Goal: Task Accomplishment & Management: Complete application form

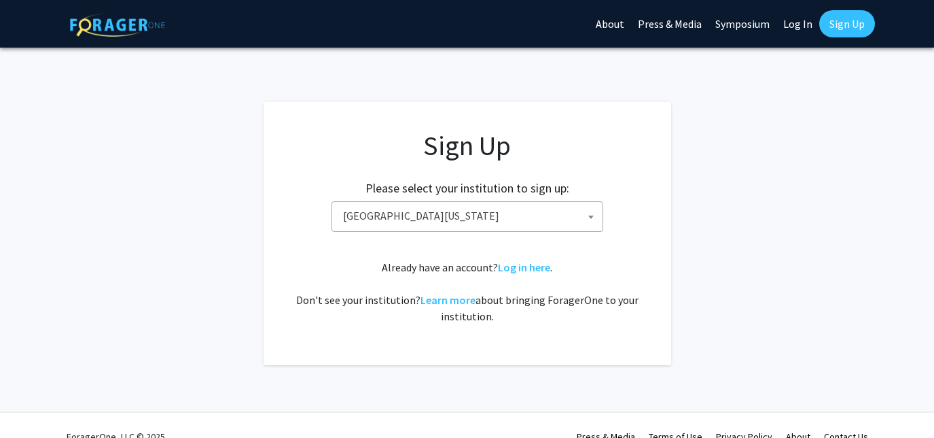
select select "31"
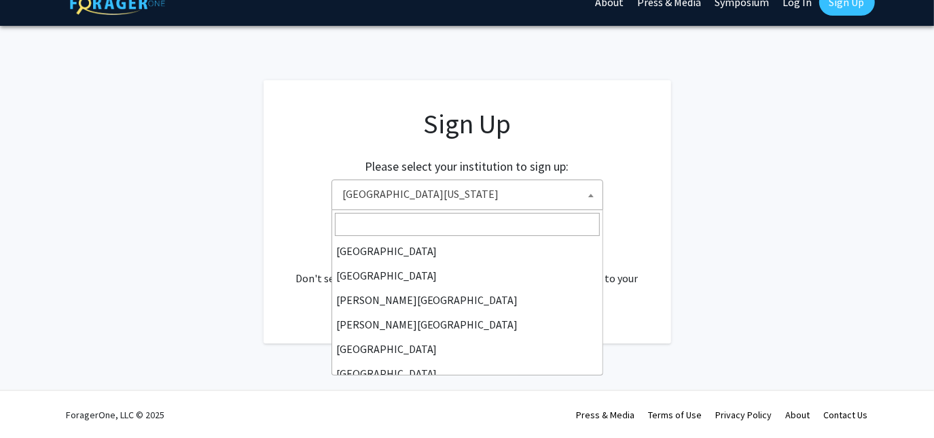
scroll to position [476, 0]
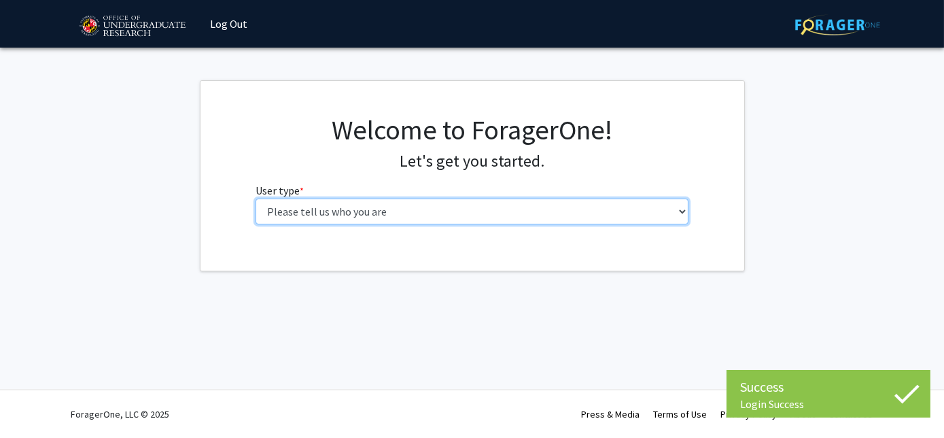
click at [359, 221] on select "Please tell us who you are Undergraduate Student Master's Student Doctoral Cand…" at bounding box center [471, 211] width 433 height 26
select select "1: undergrad"
click at [255, 198] on select "Please tell us who you are Undergraduate Student Master's Student Doctoral Cand…" at bounding box center [471, 211] width 433 height 26
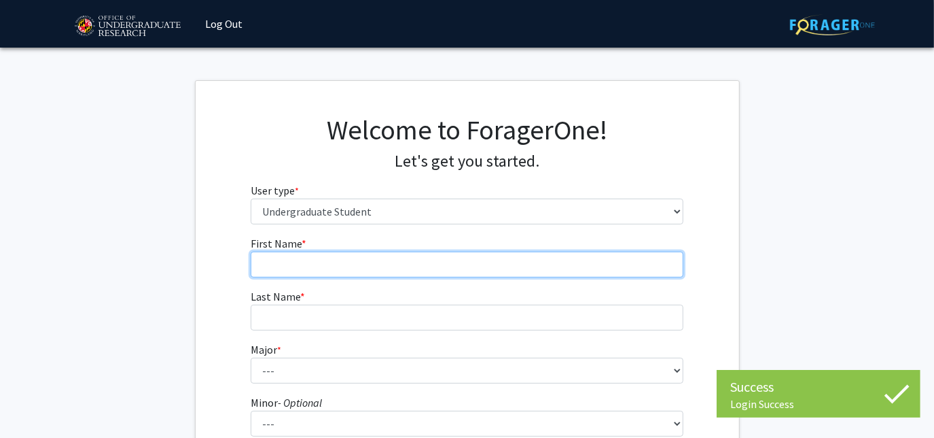
click at [406, 265] on input "First Name * required" at bounding box center [467, 264] width 433 height 26
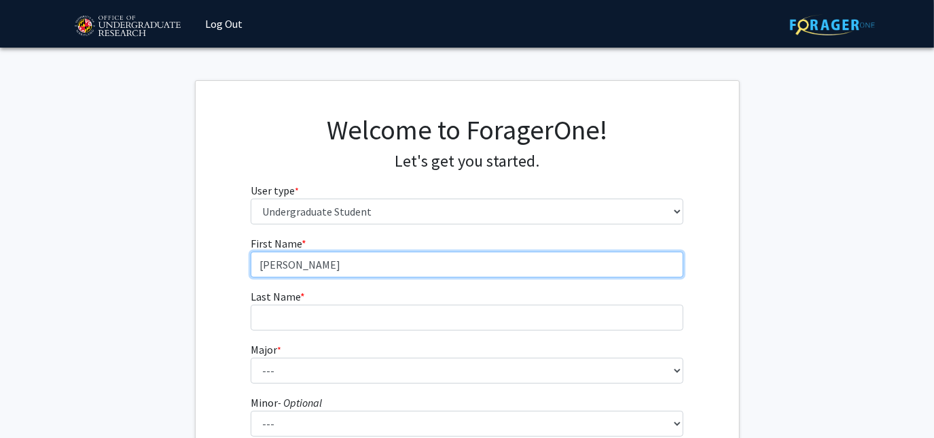
type input "[PERSON_NAME]"
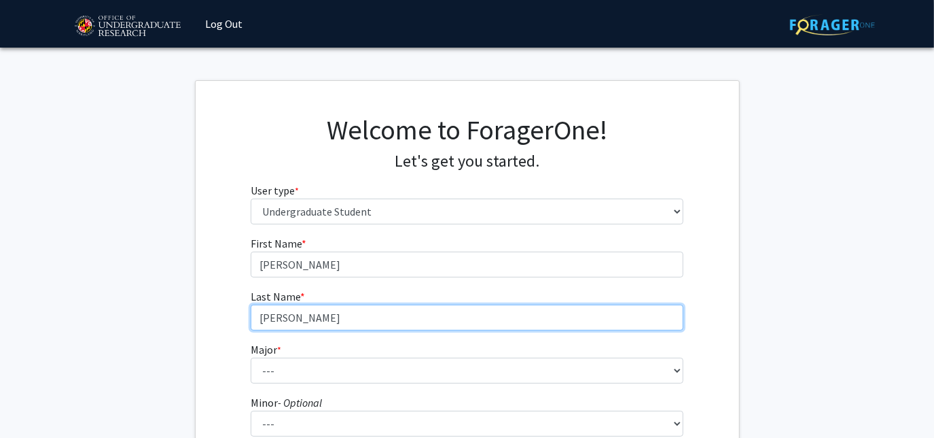
type input "[PERSON_NAME]"
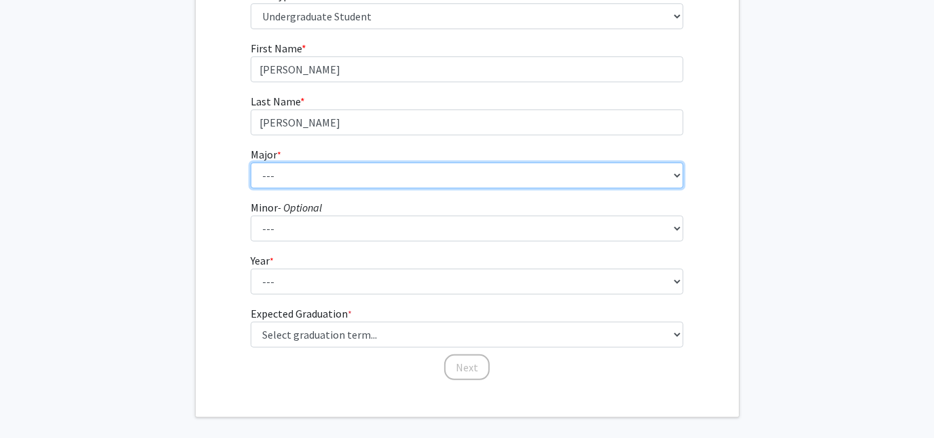
scroll to position [208, 0]
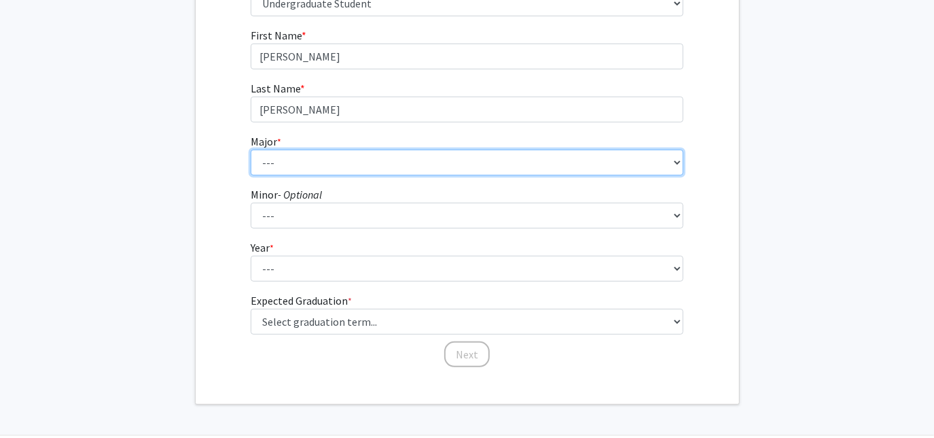
click at [357, 163] on select "--- Accounting Aerospace Engineering African American and Africana Studies Agri…" at bounding box center [467, 162] width 433 height 26
select select "16: 2317"
click at [251, 149] on select "--- Accounting Aerospace Engineering African American and Africana Studies Agri…" at bounding box center [467, 162] width 433 height 26
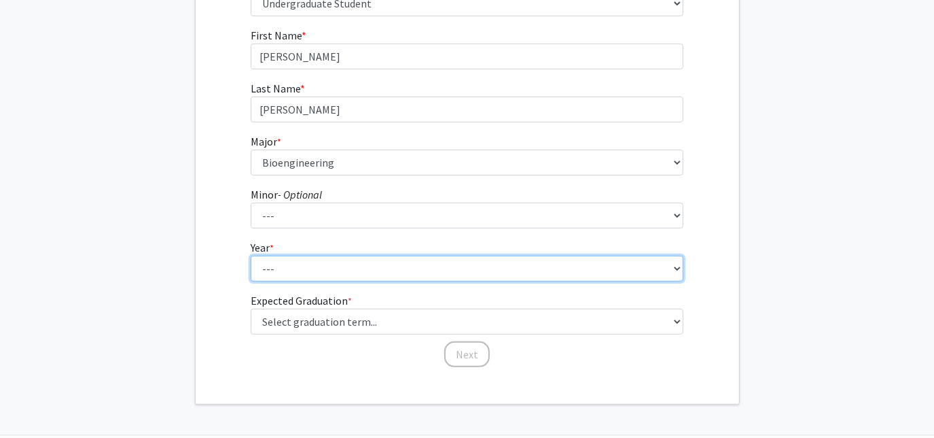
click at [301, 259] on select "--- First-year Sophomore Junior Senior Postbaccalaureate Certificate" at bounding box center [467, 268] width 433 height 26
select select "2: sophomore"
click at [251, 255] on select "--- First-year Sophomore Junior Senior Postbaccalaureate Certificate" at bounding box center [467, 268] width 433 height 26
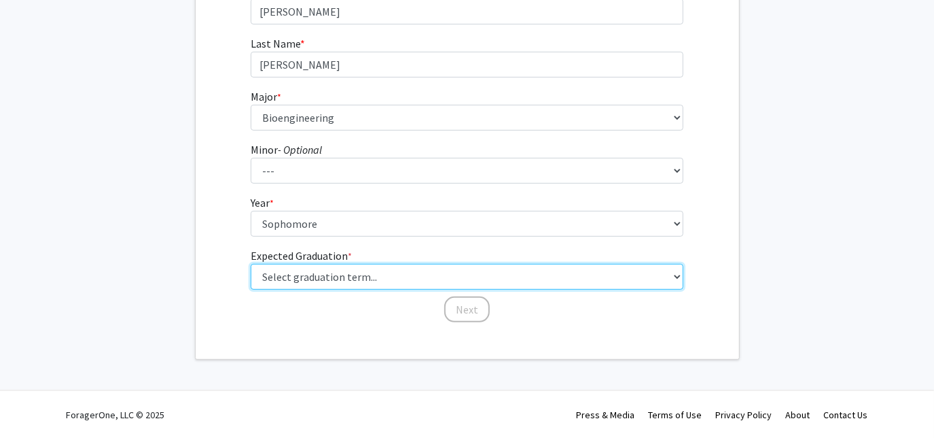
click at [322, 272] on select "Select graduation term... Spring 2025 Summer 2025 Fall 2025 Winter 2025 Spring …" at bounding box center [467, 277] width 433 height 26
select select "13: spring_2028"
click at [251, 264] on select "Select graduation term... Spring 2025 Summer 2025 Fall 2025 Winter 2025 Spring …" at bounding box center [467, 277] width 433 height 26
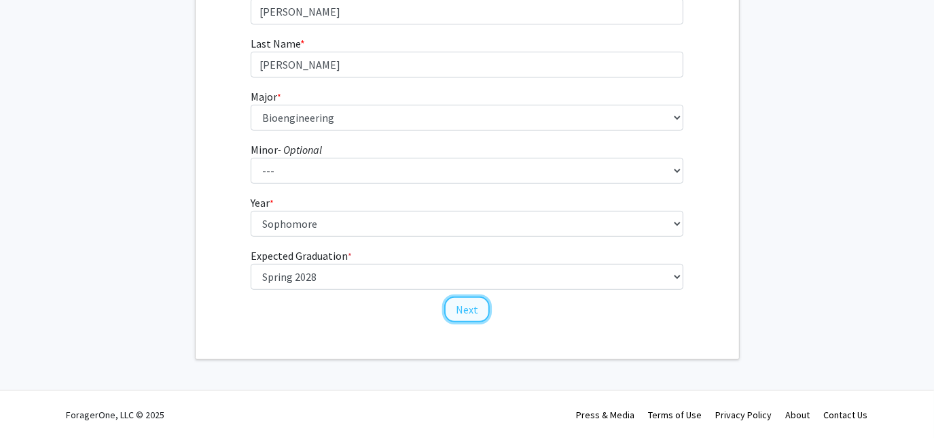
click at [469, 306] on button "Next" at bounding box center [467, 309] width 46 height 26
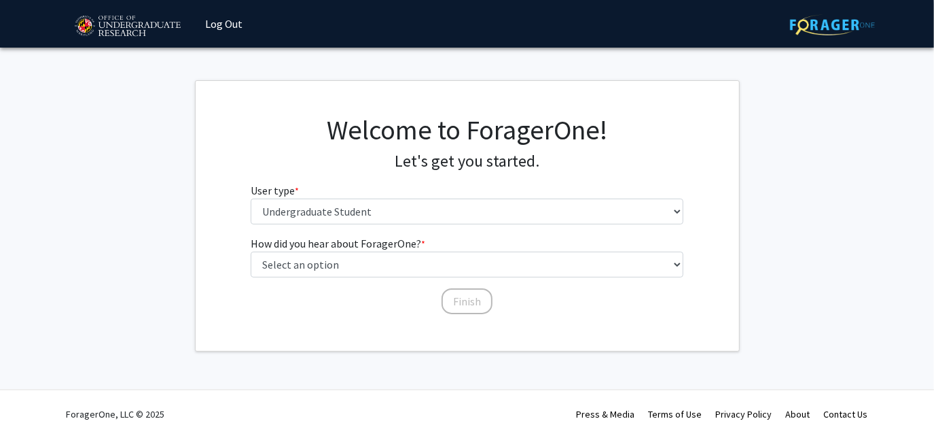
scroll to position [0, 0]
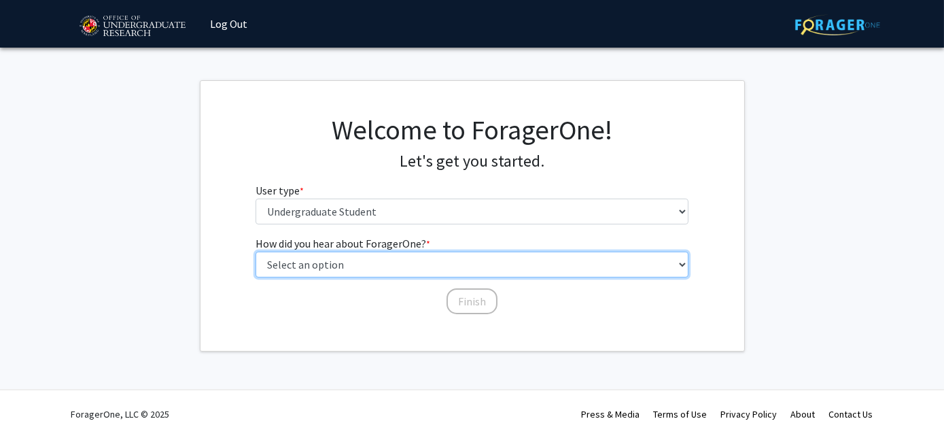
click at [345, 262] on select "Select an option Peer/student recommendation Faculty/staff recommendation Unive…" at bounding box center [471, 264] width 433 height 26
click at [351, 264] on select "Select an option Peer/student recommendation Faculty/staff recommendation Unive…" at bounding box center [471, 264] width 433 height 26
select select "2: faculty_recommendation"
click at [255, 251] on select "Select an option Peer/student recommendation Faculty/staff recommendation Unive…" at bounding box center [471, 264] width 433 height 26
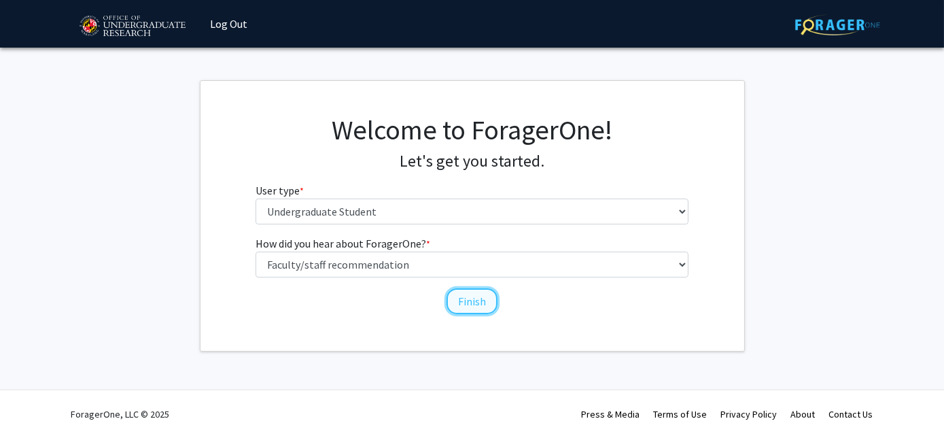
click at [469, 297] on button "Finish" at bounding box center [471, 301] width 51 height 26
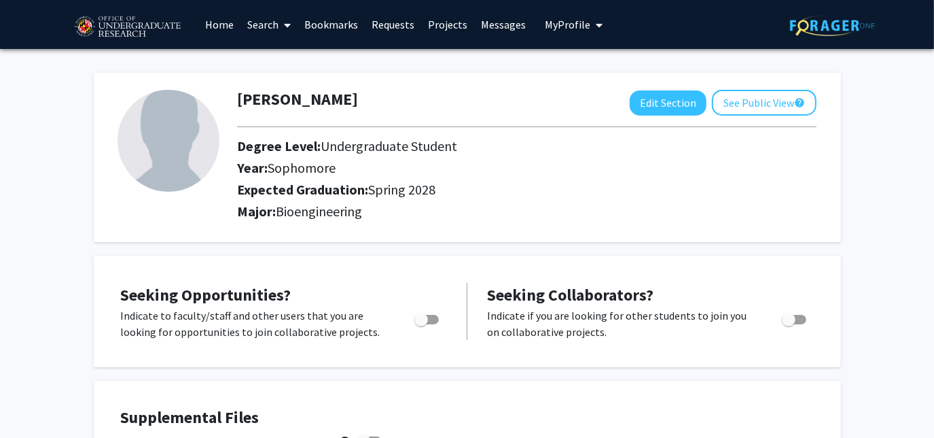
click at [279, 20] on span at bounding box center [285, 25] width 12 height 48
click at [289, 56] on span "Faculty/Staff" at bounding box center [290, 62] width 100 height 27
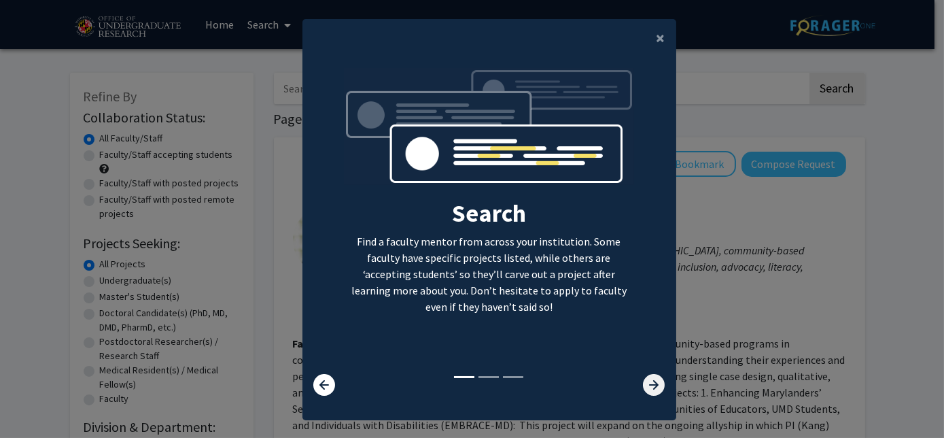
click at [648, 380] on icon at bounding box center [654, 385] width 22 height 22
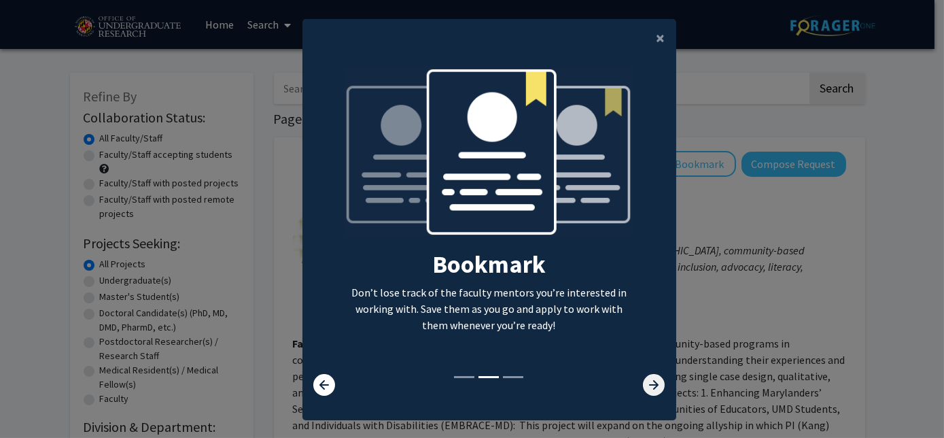
click at [648, 380] on icon at bounding box center [654, 385] width 22 height 22
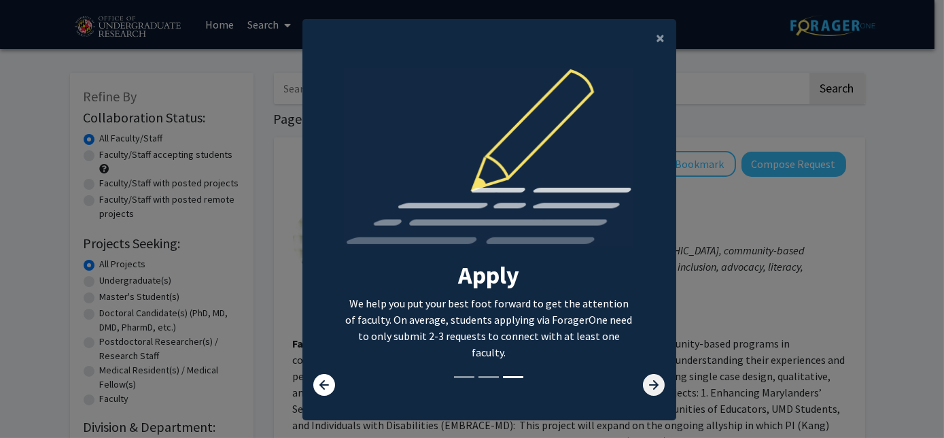
click at [648, 380] on icon at bounding box center [654, 385] width 22 height 22
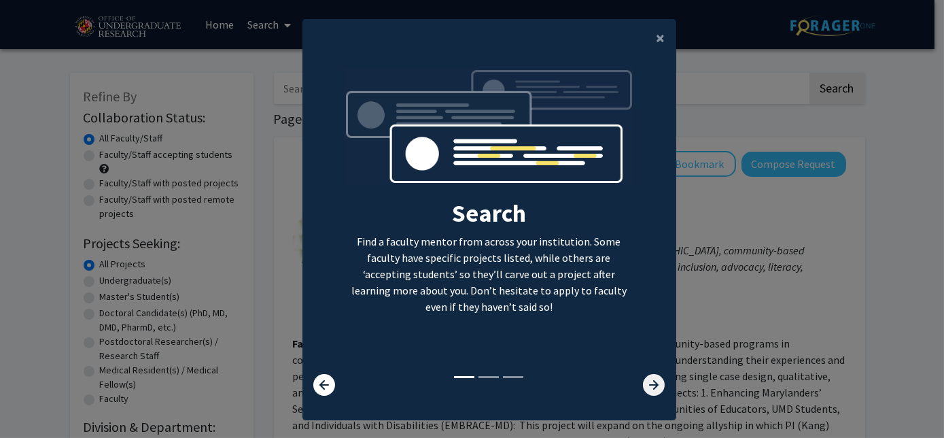
click at [649, 384] on icon at bounding box center [654, 385] width 22 height 22
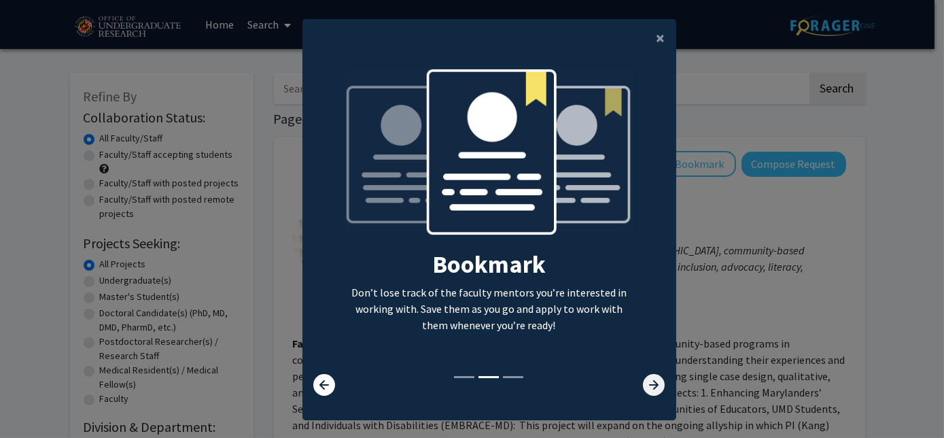
click at [649, 384] on icon at bounding box center [654, 385] width 22 height 22
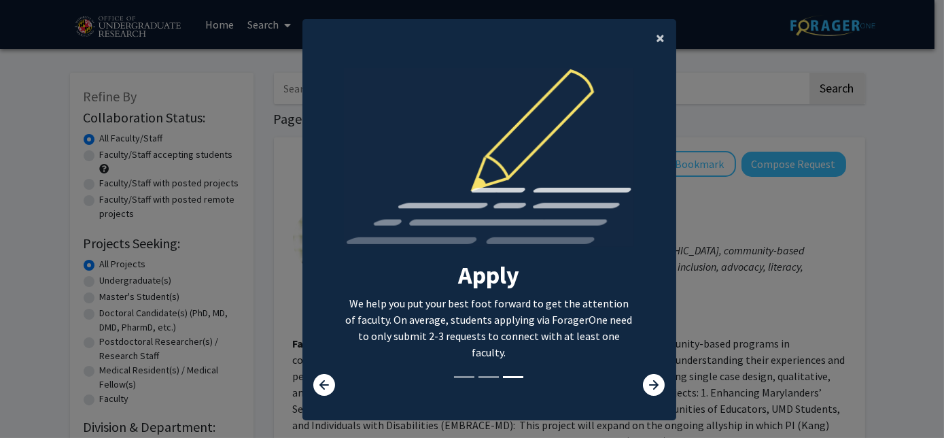
click at [656, 35] on span "×" at bounding box center [660, 37] width 9 height 21
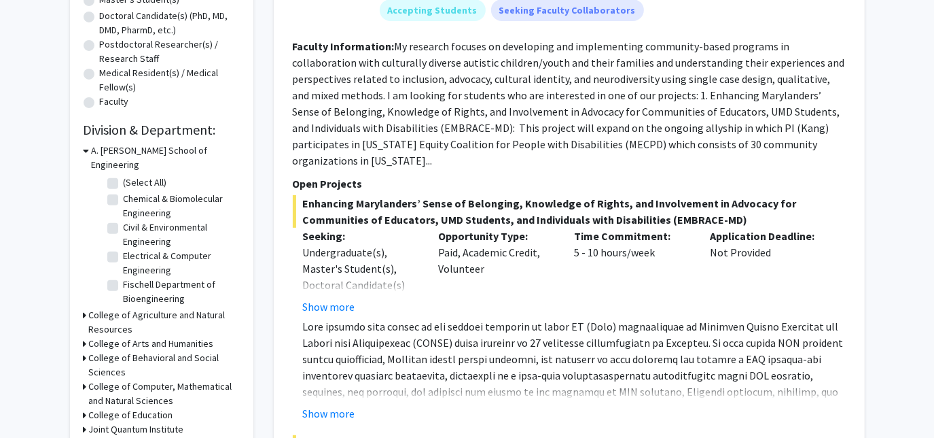
scroll to position [298, 0]
click at [124, 175] on label "(Select All)" at bounding box center [145, 182] width 43 height 14
click at [124, 175] on input "(Select All)" at bounding box center [128, 179] width 9 height 9
checkbox input "true"
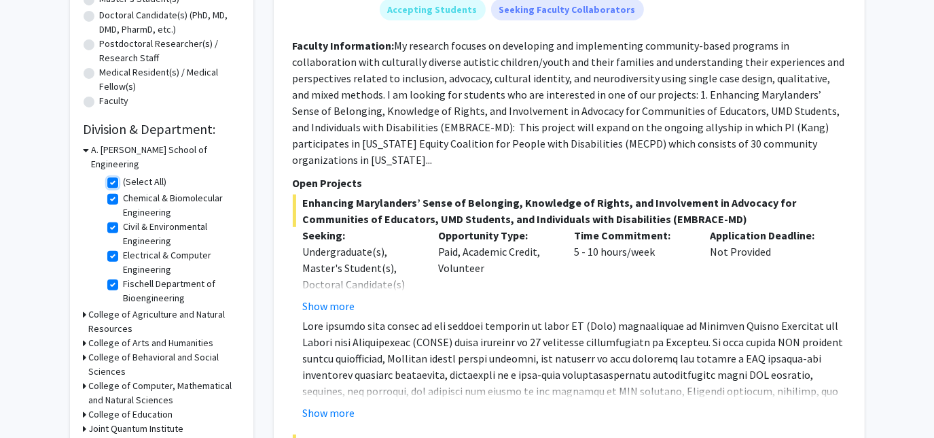
checkbox input "true"
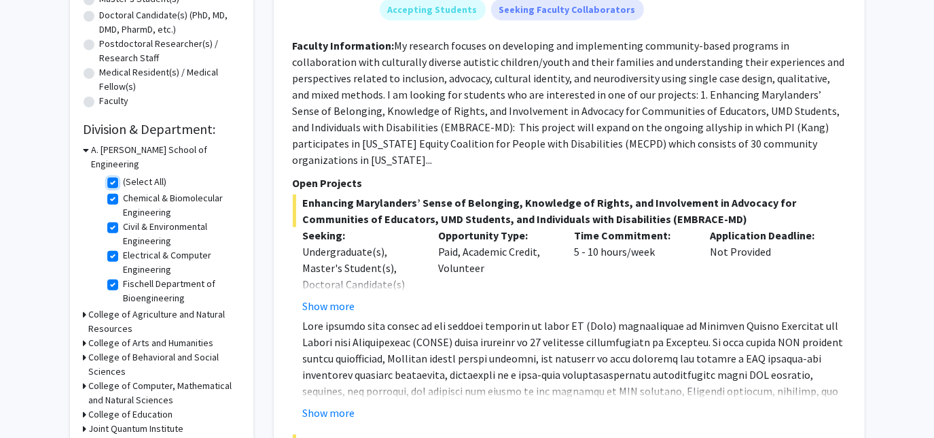
checkbox input "true"
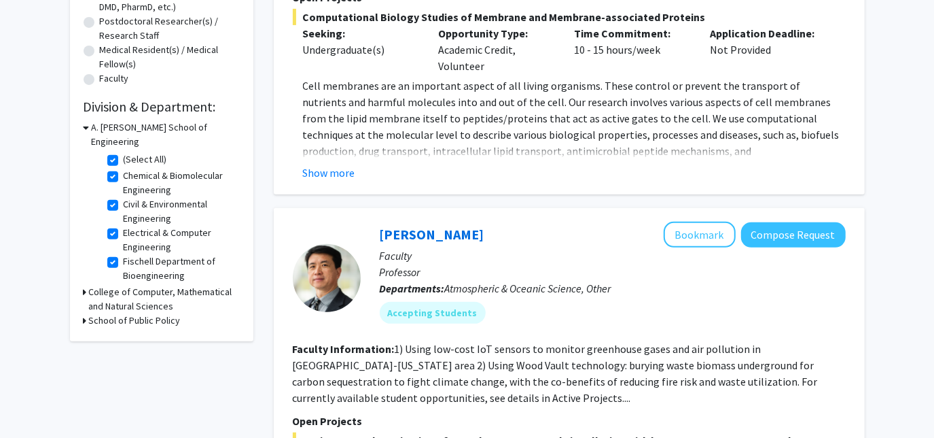
scroll to position [325, 0]
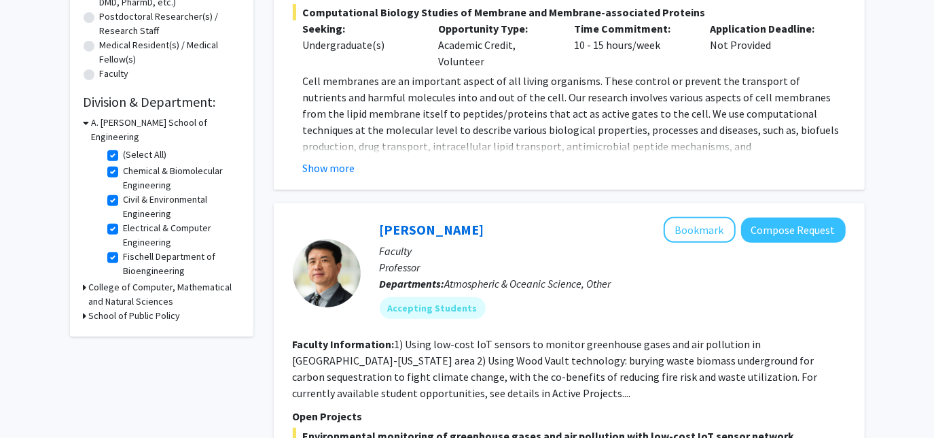
click at [124, 221] on label "Electrical & Computer Engineering" at bounding box center [180, 235] width 113 height 29
click at [124, 221] on input "Electrical & Computer Engineering" at bounding box center [128, 225] width 9 height 9
checkbox input "false"
checkbox input "true"
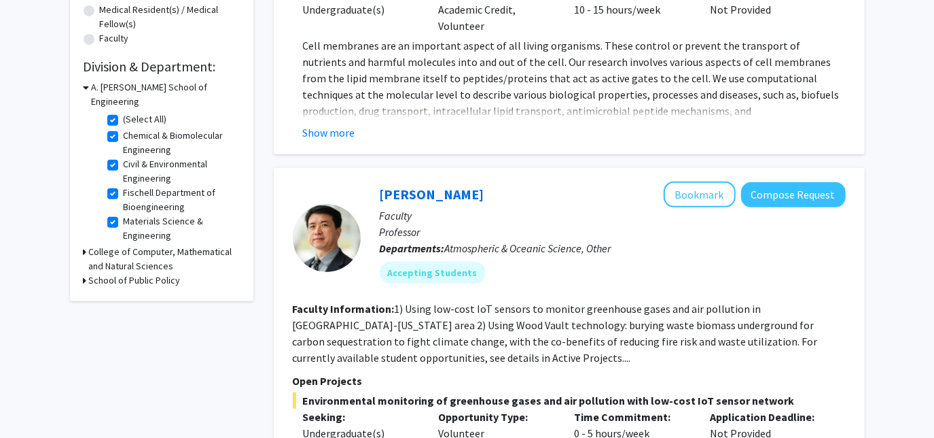
scroll to position [353, 0]
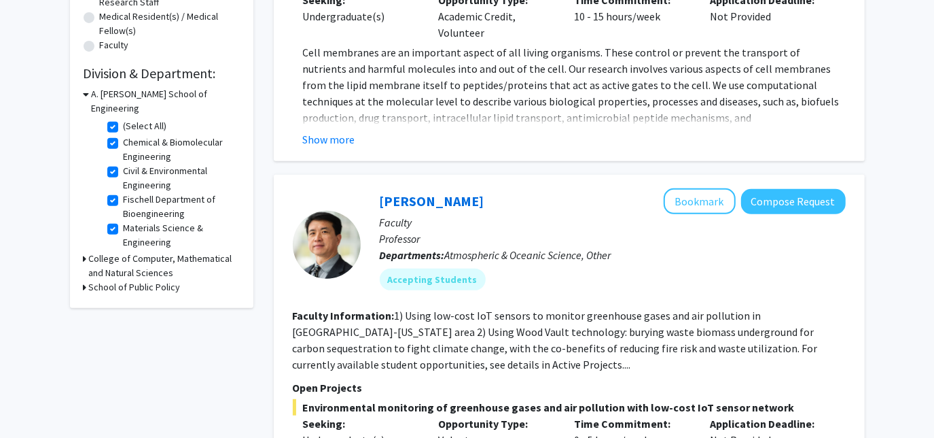
click at [124, 164] on label "Civil & Environmental Engineering" at bounding box center [180, 178] width 113 height 29
click at [124, 164] on input "Civil & Environmental Engineering" at bounding box center [128, 168] width 9 height 9
checkbox input "false"
checkbox input "true"
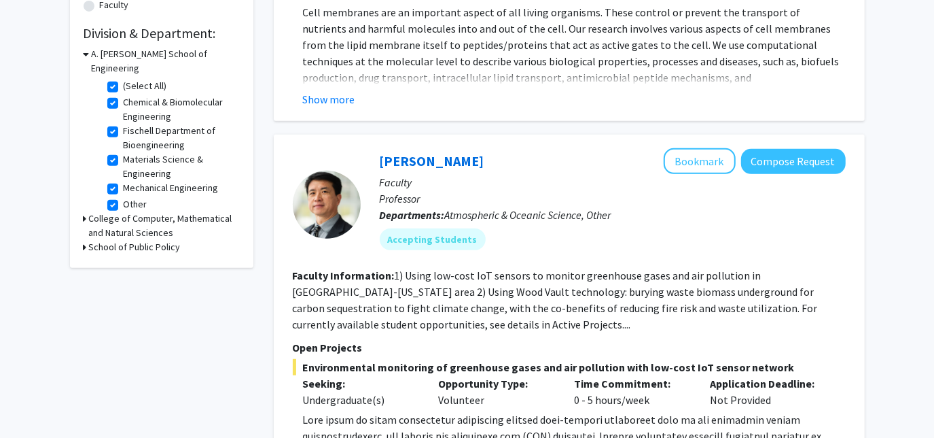
scroll to position [410, 0]
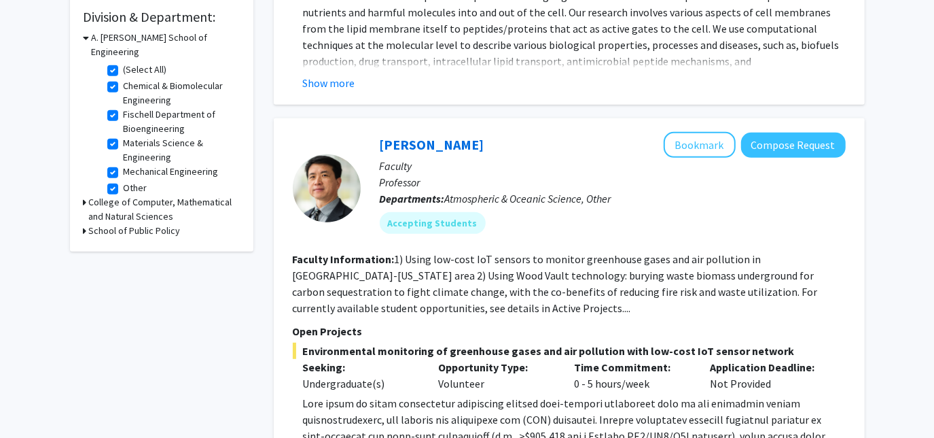
click at [124, 63] on label "(Select All)" at bounding box center [145, 70] width 43 height 14
click at [124, 63] on input "(Select All)" at bounding box center [128, 67] width 9 height 9
checkbox input "false"
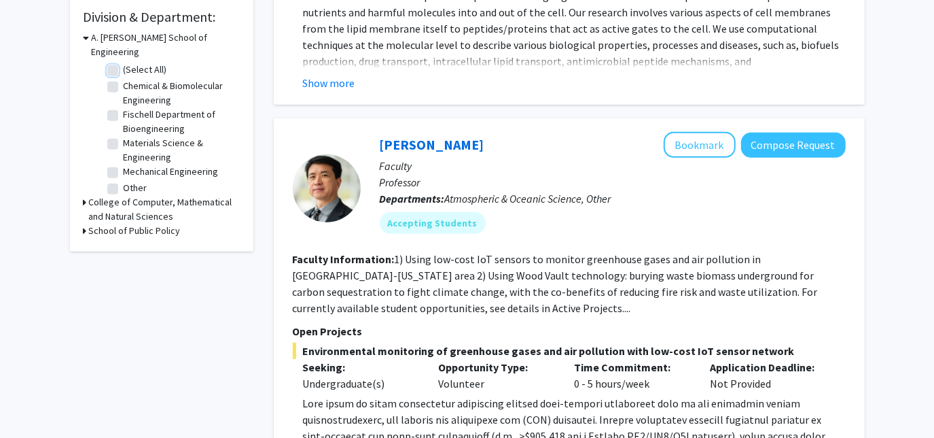
checkbox input "false"
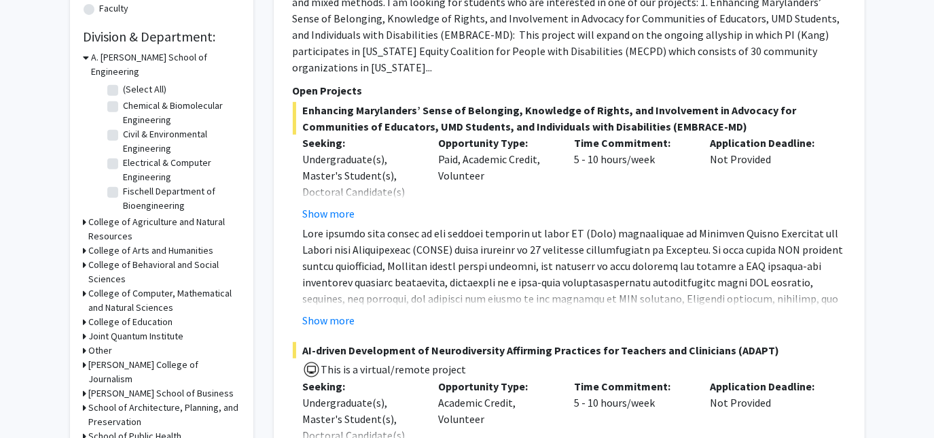
scroll to position [393, 0]
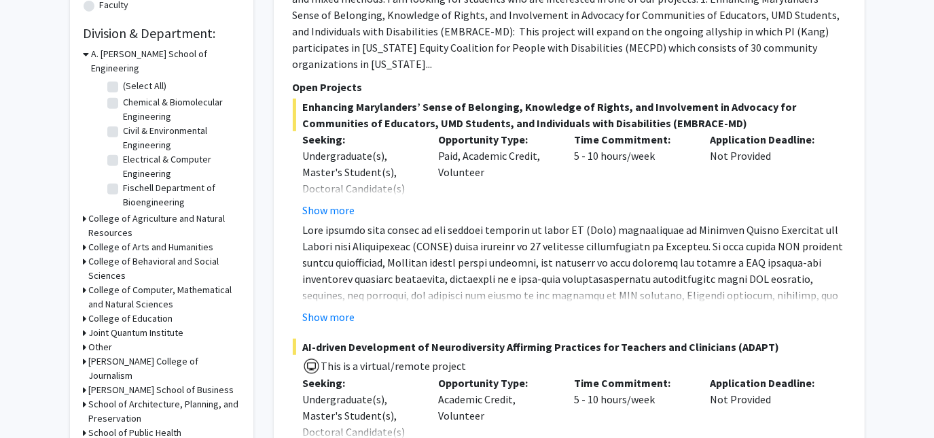
click at [124, 95] on label "Chemical & Biomolecular Engineering" at bounding box center [180, 109] width 113 height 29
click at [124, 95] on input "Chemical & Biomolecular Engineering" at bounding box center [128, 99] width 9 height 9
checkbox input "true"
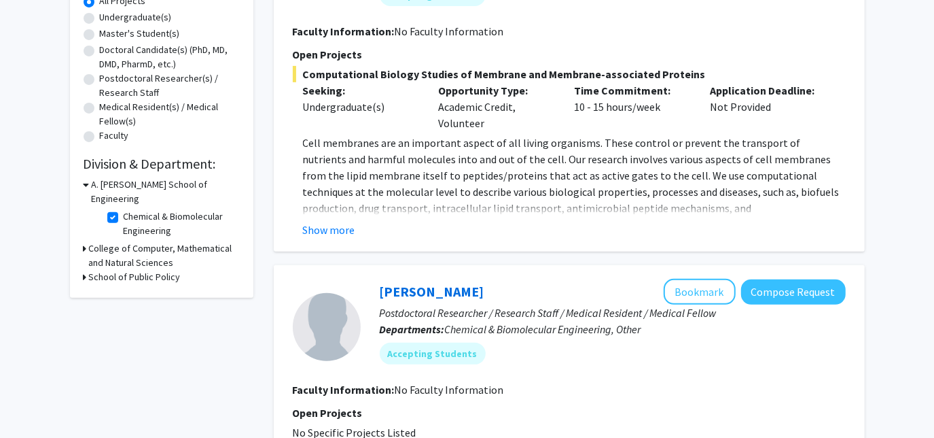
scroll to position [358, 0]
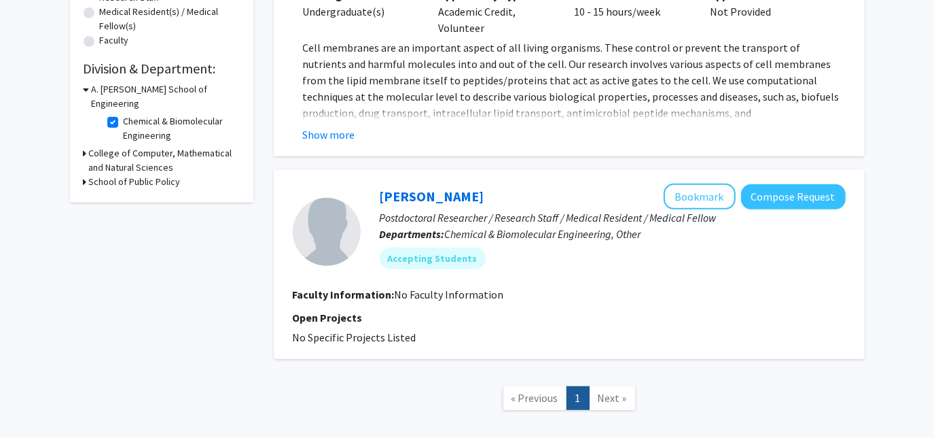
click at [124, 114] on label "Chemical & Biomolecular Engineering" at bounding box center [180, 128] width 113 height 29
click at [124, 114] on input "Chemical & Biomolecular Engineering" at bounding box center [128, 118] width 9 height 9
checkbox input "false"
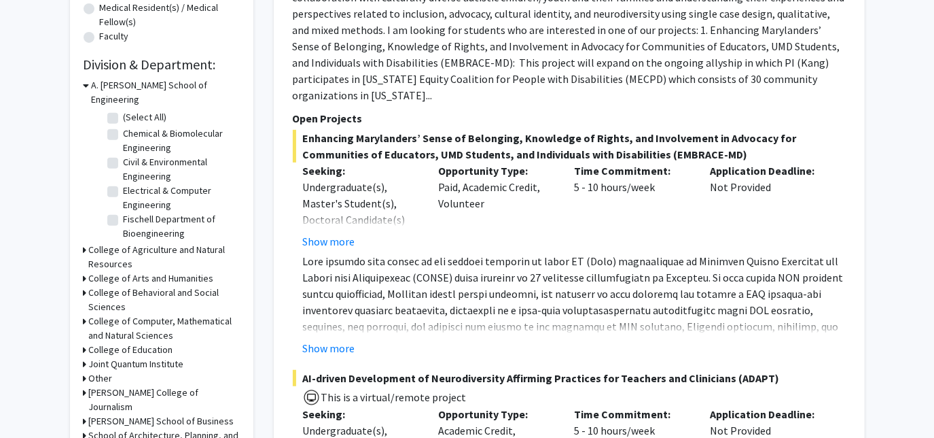
scroll to position [371, 0]
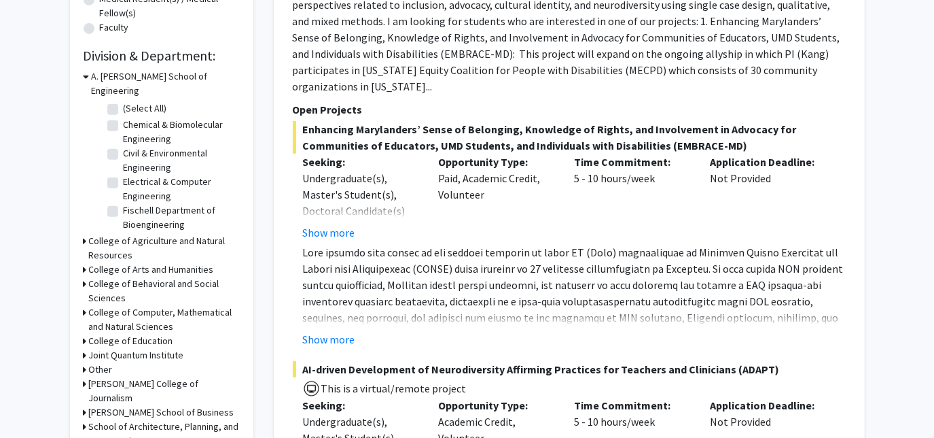
click at [124, 203] on label "Fischell Department of Bioengineering" at bounding box center [180, 217] width 113 height 29
drag, startPoint x: 110, startPoint y: 199, endPoint x: 27, endPoint y: 172, distance: 87.2
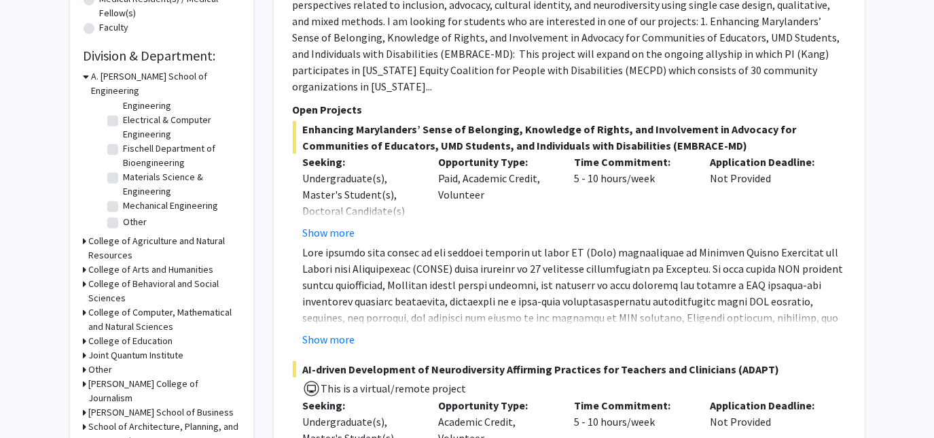
click at [124, 198] on label "Mechanical Engineering" at bounding box center [171, 205] width 95 height 14
click at [124, 198] on input "Mechanical Engineering" at bounding box center [128, 202] width 9 height 9
checkbox input "true"
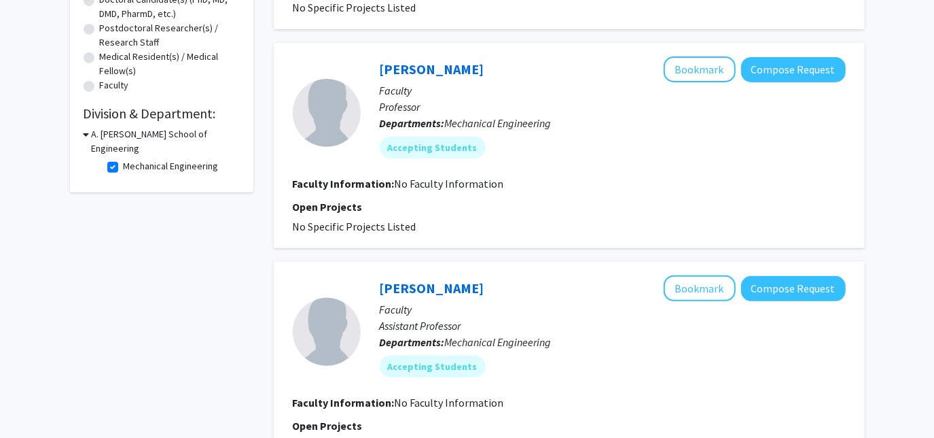
scroll to position [347, 0]
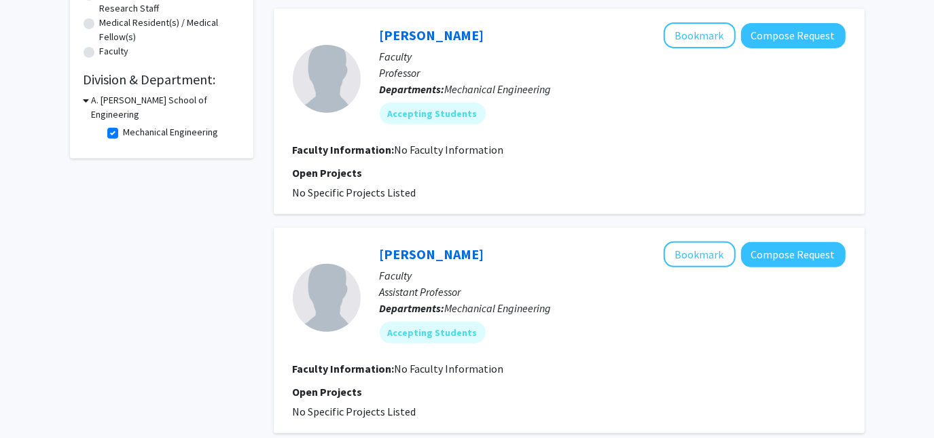
click at [87, 99] on icon at bounding box center [87, 100] width 6 height 14
click at [87, 99] on div "A. [PERSON_NAME] School of Engineering" at bounding box center [162, 107] width 156 height 29
click at [84, 99] on icon at bounding box center [85, 100] width 3 height 14
click at [84, 99] on icon at bounding box center [87, 100] width 6 height 14
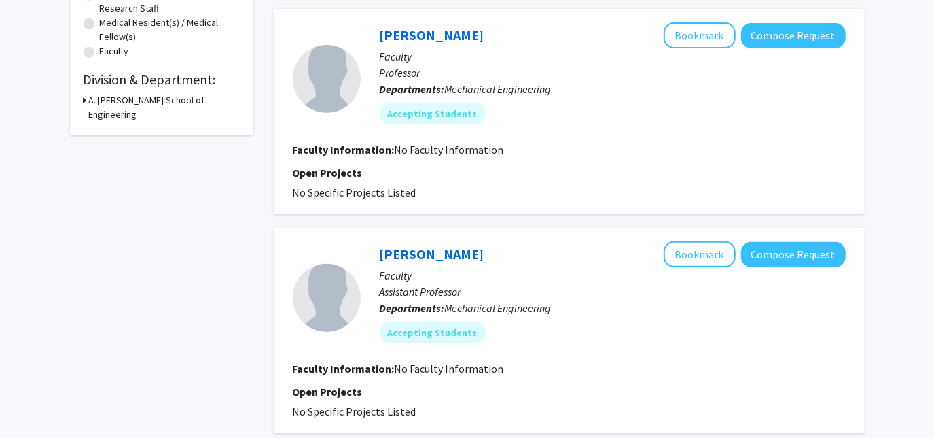
click at [84, 99] on icon at bounding box center [85, 100] width 3 height 14
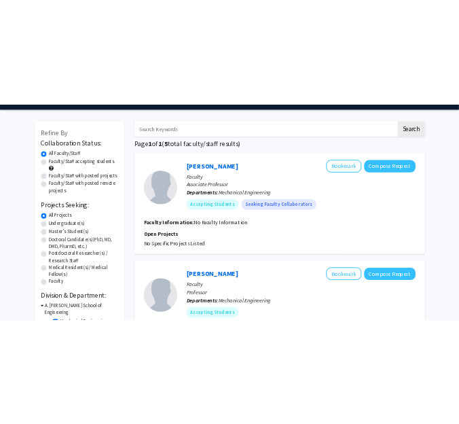
scroll to position [0, 0]
